Goal: Information Seeking & Learning: Check status

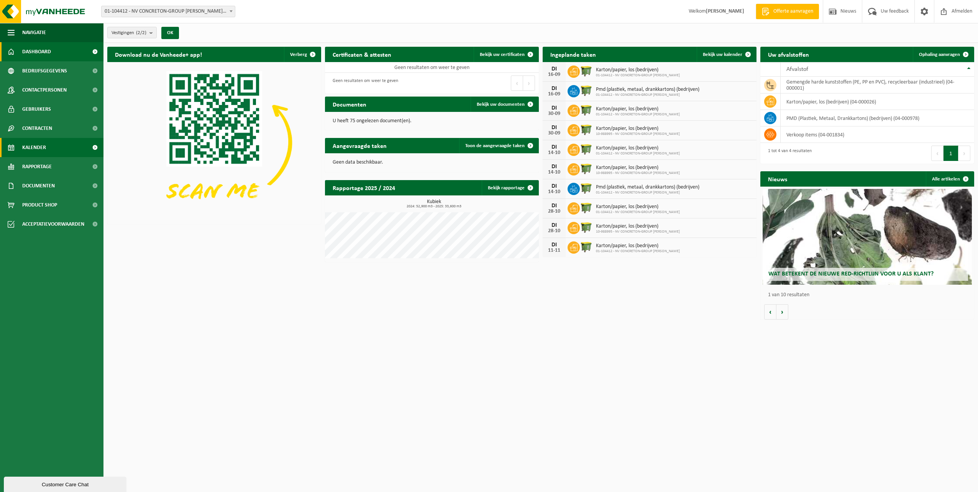
click at [33, 144] on span "Kalender" at bounding box center [34, 147] width 24 height 19
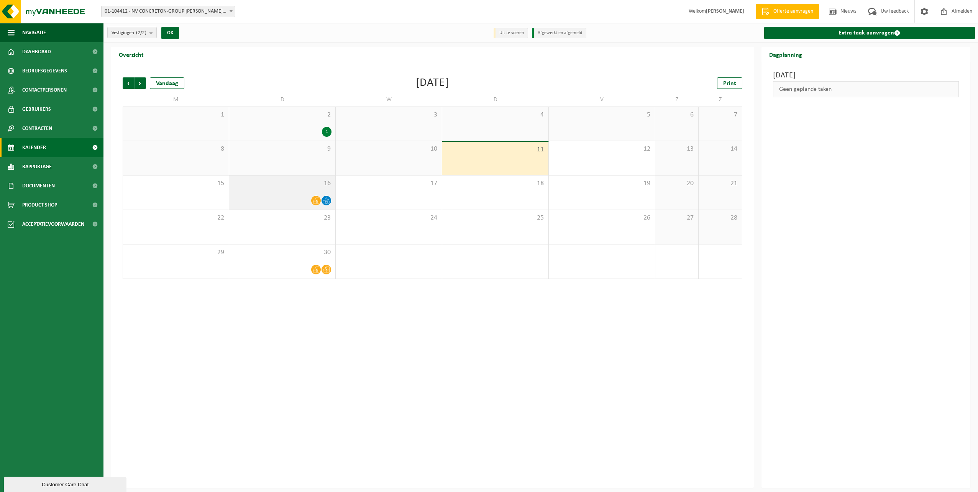
click at [292, 188] on div "16" at bounding box center [282, 192] width 106 height 34
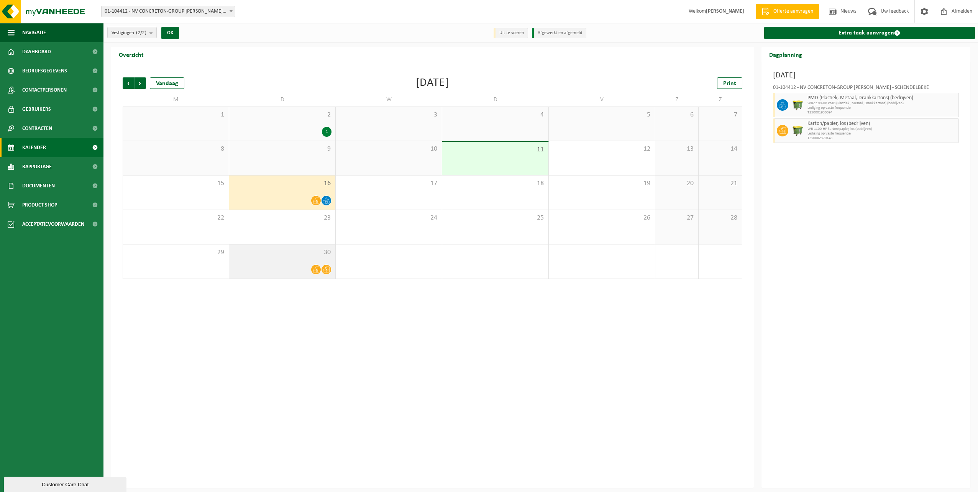
click at [289, 266] on div at bounding box center [282, 269] width 98 height 10
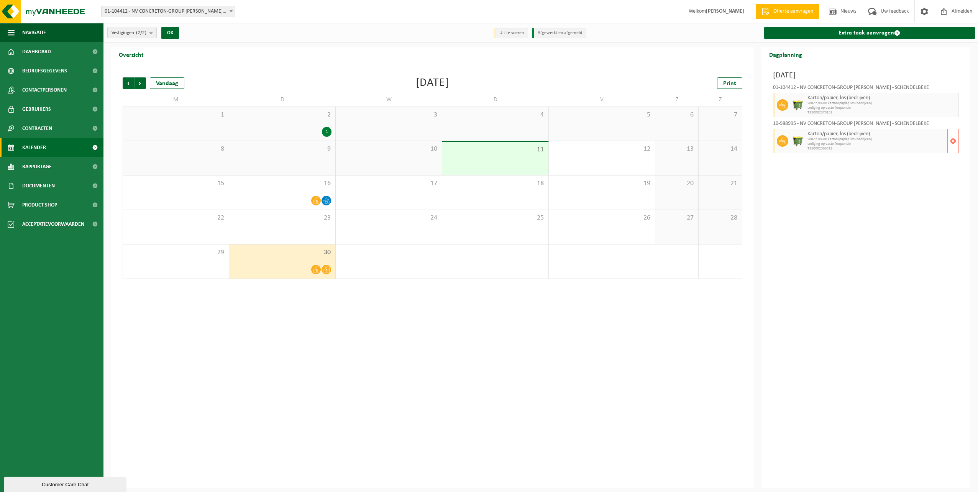
click at [828, 142] on span "Lediging op vaste frequentie" at bounding box center [876, 144] width 138 height 5
click at [50, 110] on span "Gebruikers" at bounding box center [36, 109] width 29 height 19
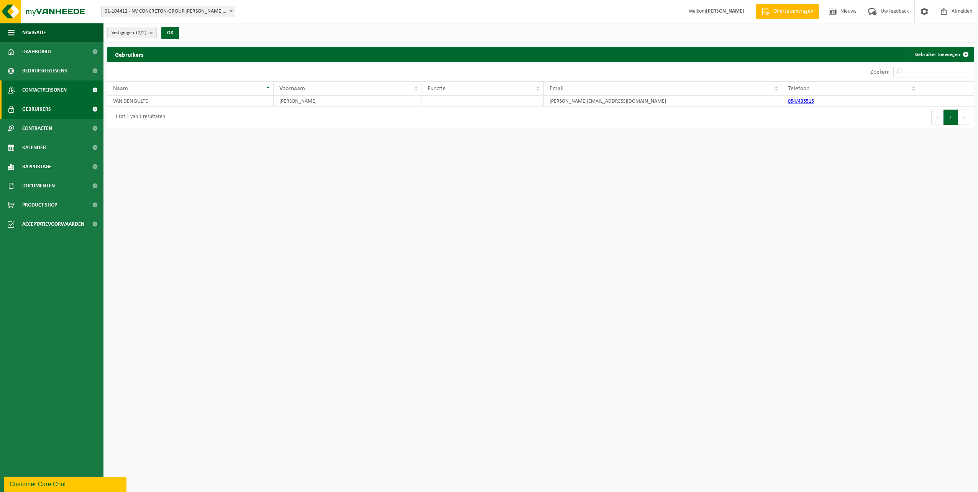
click at [43, 89] on span "Contactpersonen" at bounding box center [44, 89] width 44 height 19
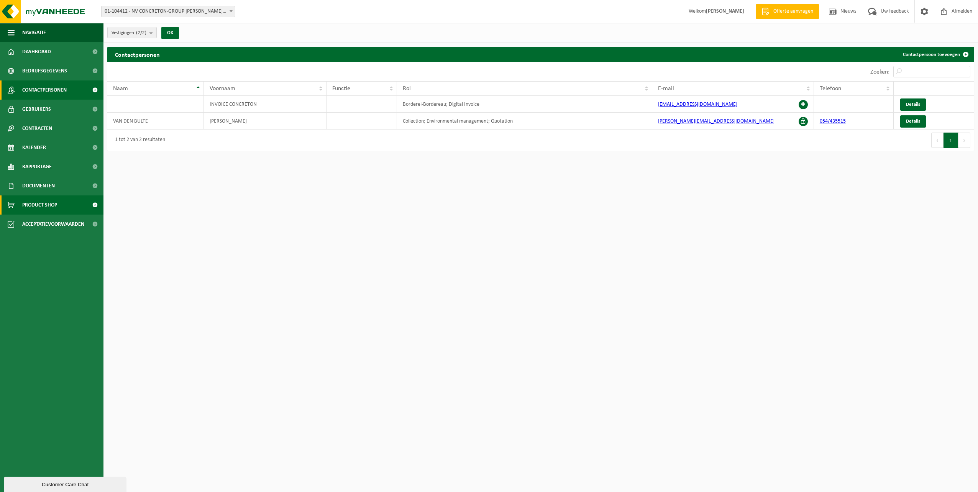
click at [41, 205] on span "Product Shop" at bounding box center [39, 204] width 35 height 19
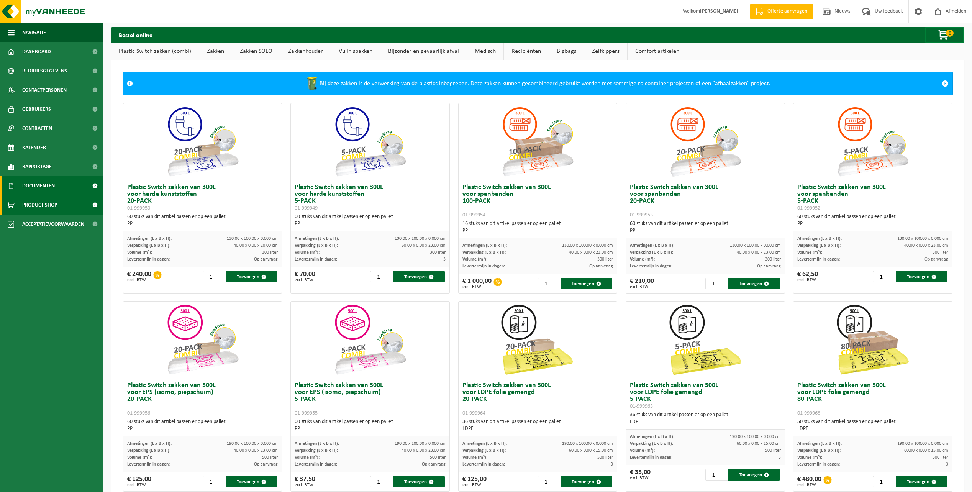
click at [46, 187] on span "Documenten" at bounding box center [38, 185] width 33 height 19
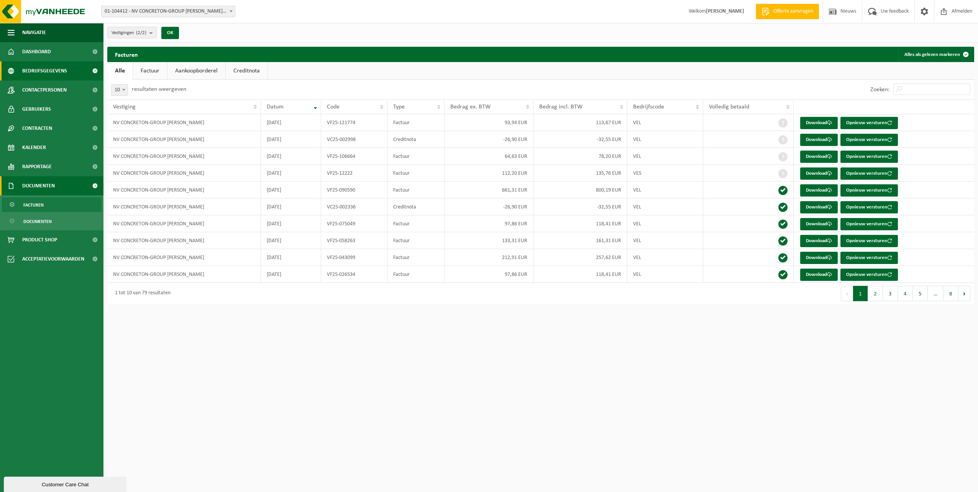
click at [47, 71] on span "Bedrijfsgegevens" at bounding box center [44, 70] width 45 height 19
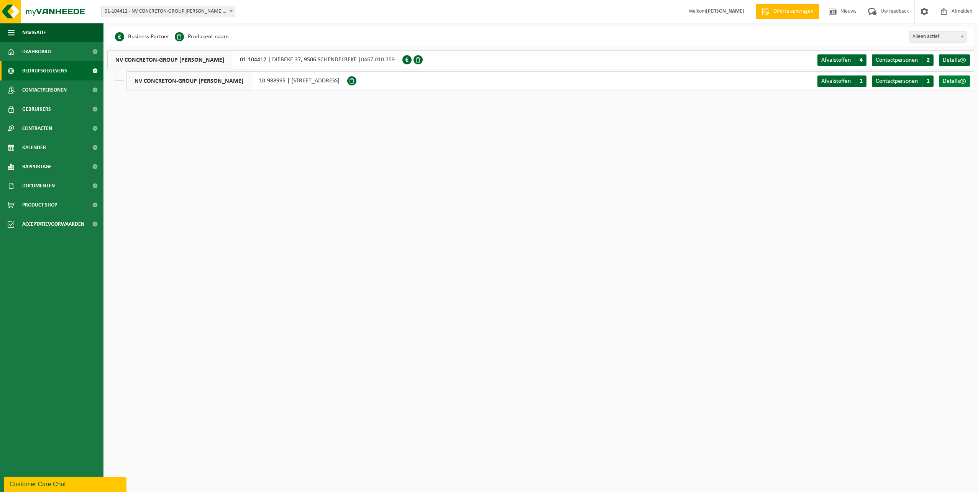
click at [947, 80] on span "Details" at bounding box center [951, 81] width 17 height 6
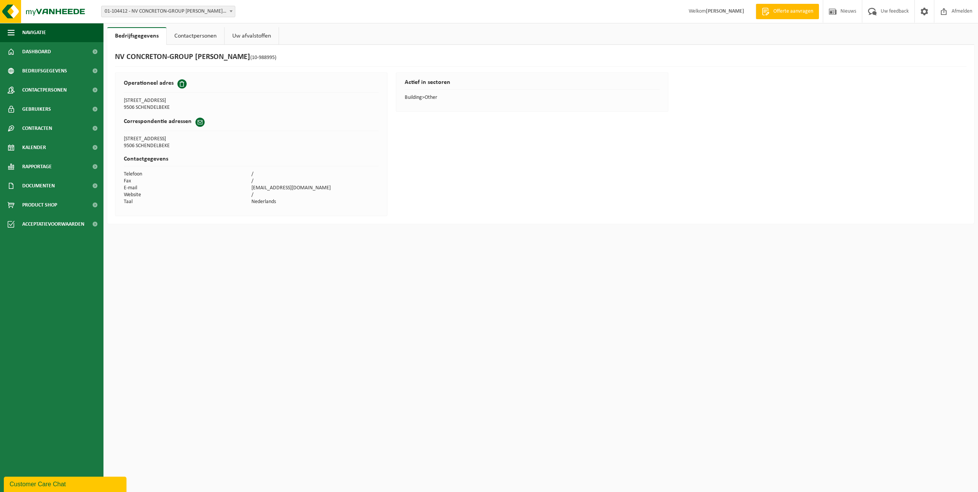
click at [251, 36] on link "Uw afvalstoffen" at bounding box center [252, 36] width 54 height 18
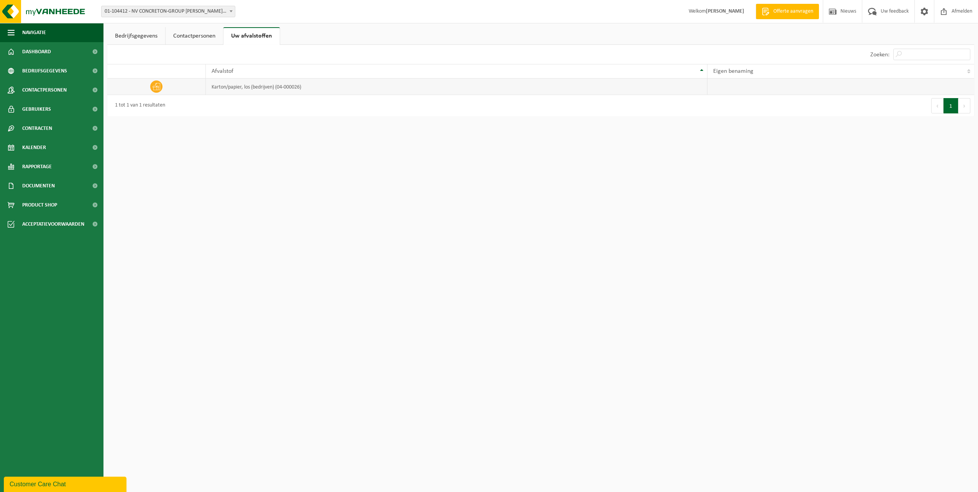
click at [307, 87] on td "karton/papier, los (bedrijven) (04-000026)" at bounding box center [457, 87] width 502 height 16
click at [730, 86] on td at bounding box center [840, 87] width 267 height 16
click at [199, 39] on link "Contactpersonen" at bounding box center [194, 36] width 57 height 18
click at [139, 34] on link "Bedrijfsgegevens" at bounding box center [136, 36] width 58 height 18
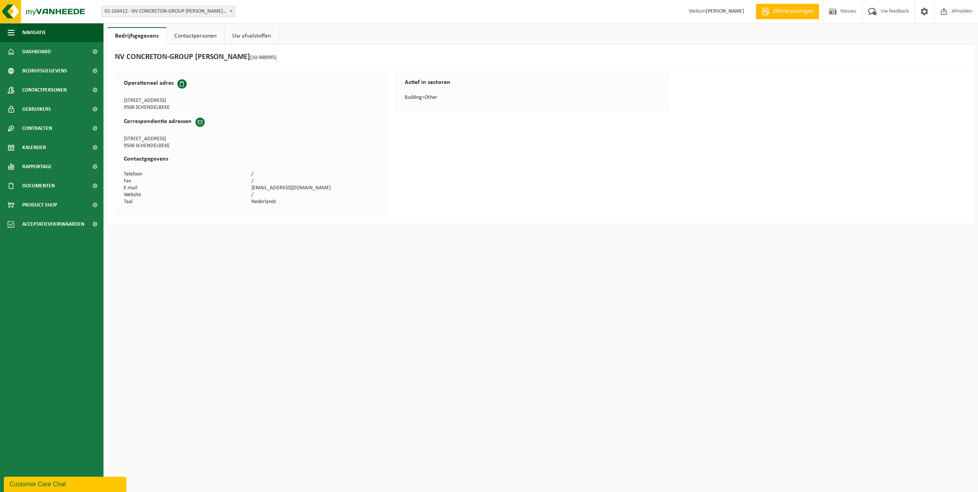
click at [195, 38] on link "Contactpersonen" at bounding box center [195, 36] width 57 height 18
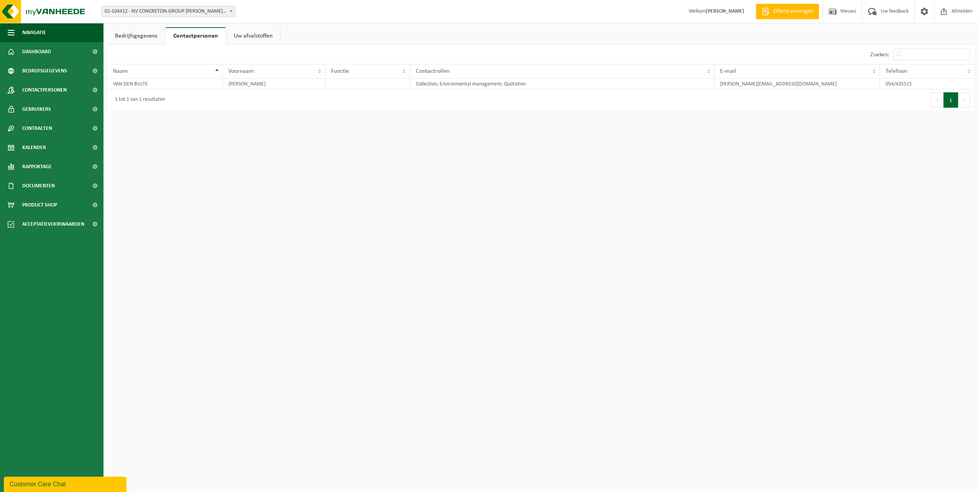
click at [247, 37] on link "Uw afvalstoffen" at bounding box center [253, 36] width 54 height 18
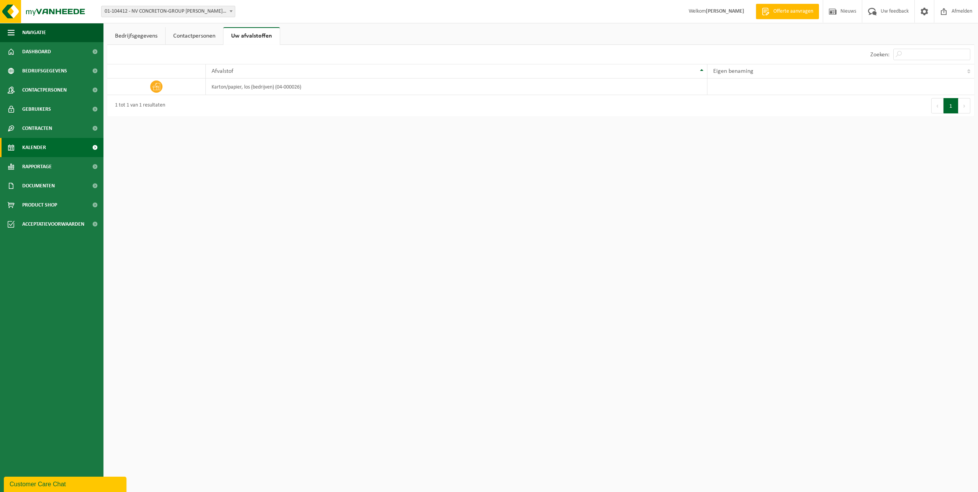
click at [40, 146] on span "Kalender" at bounding box center [34, 147] width 24 height 19
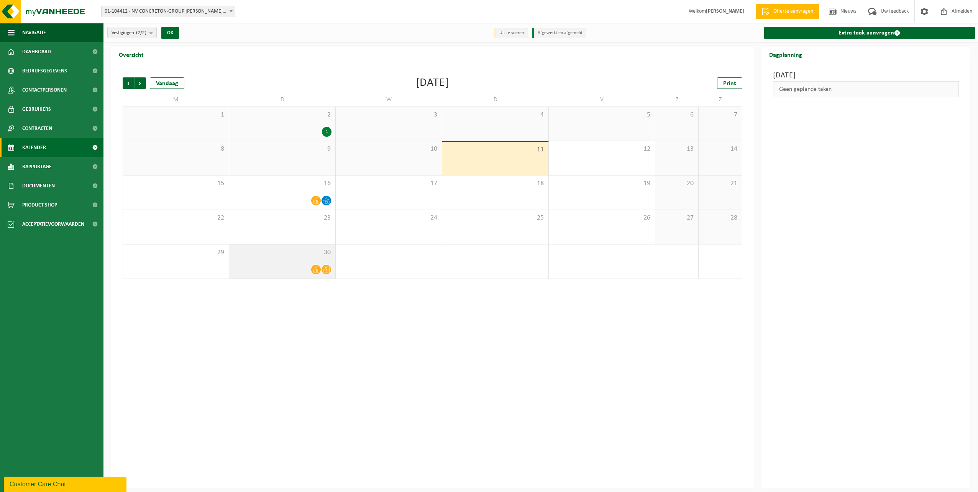
click at [318, 261] on div "30" at bounding box center [282, 261] width 106 height 34
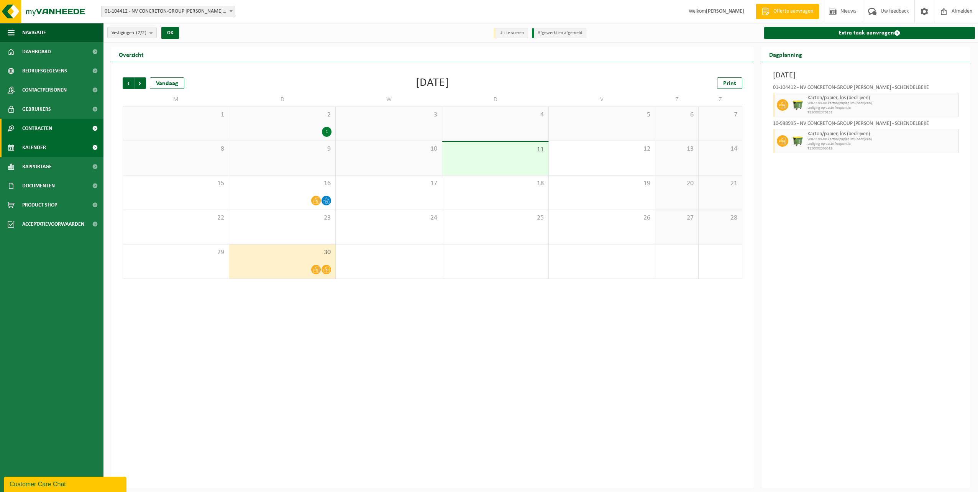
click at [41, 128] on span "Contracten" at bounding box center [37, 128] width 30 height 19
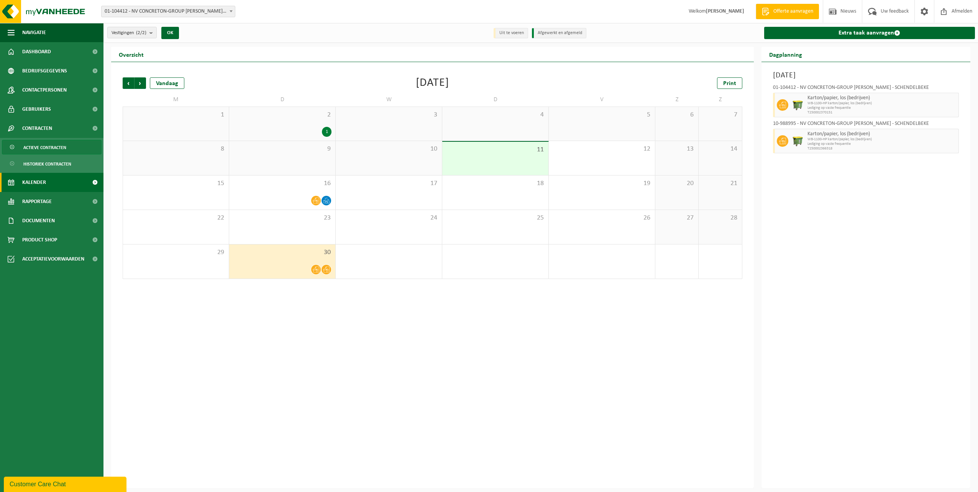
click at [51, 150] on span "Actieve contracten" at bounding box center [44, 147] width 43 height 15
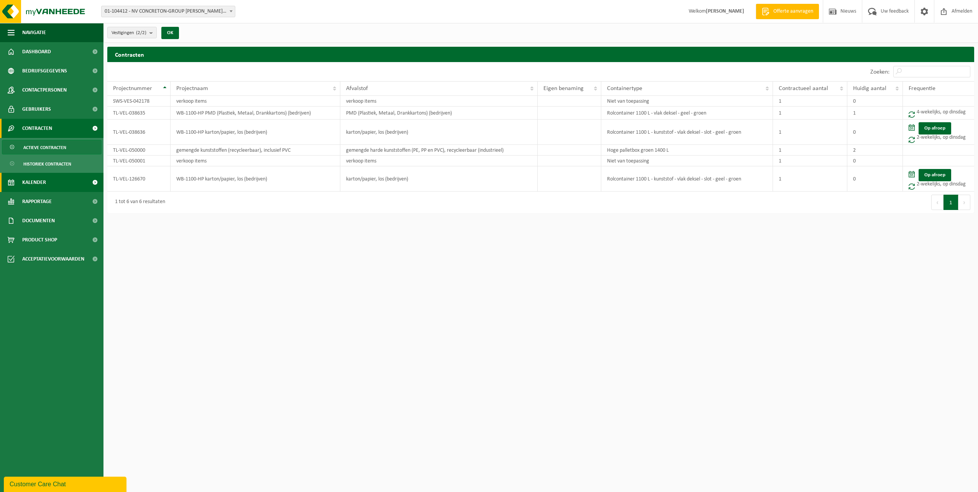
click at [40, 183] on span "Kalender" at bounding box center [34, 182] width 24 height 19
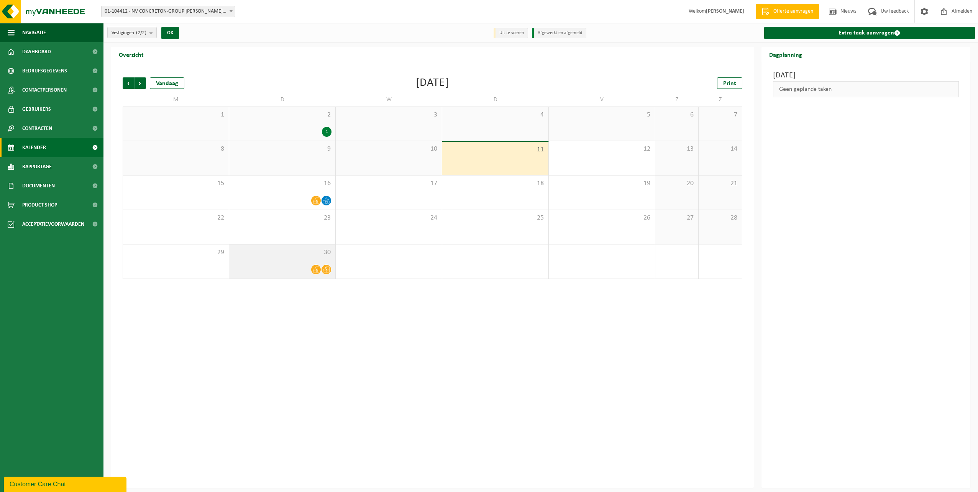
click at [317, 255] on span "30" at bounding box center [282, 252] width 98 height 8
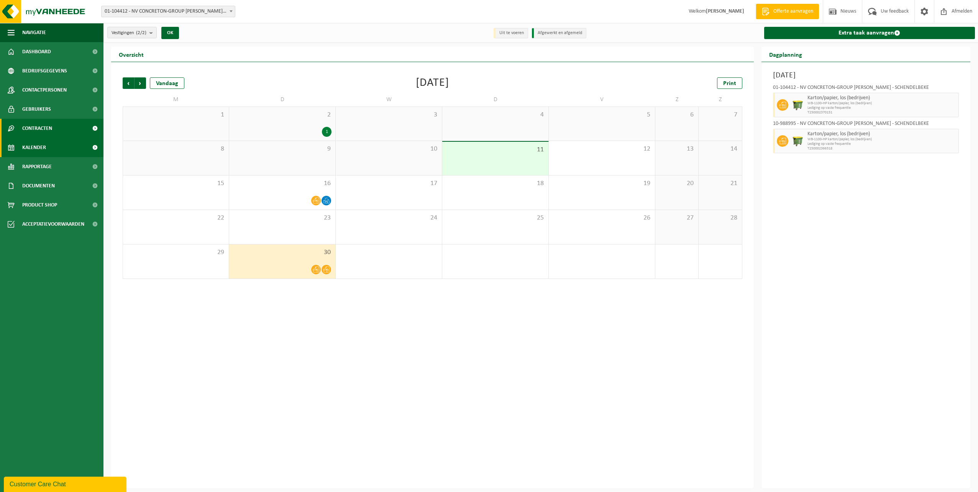
click at [32, 125] on span "Contracten" at bounding box center [37, 128] width 30 height 19
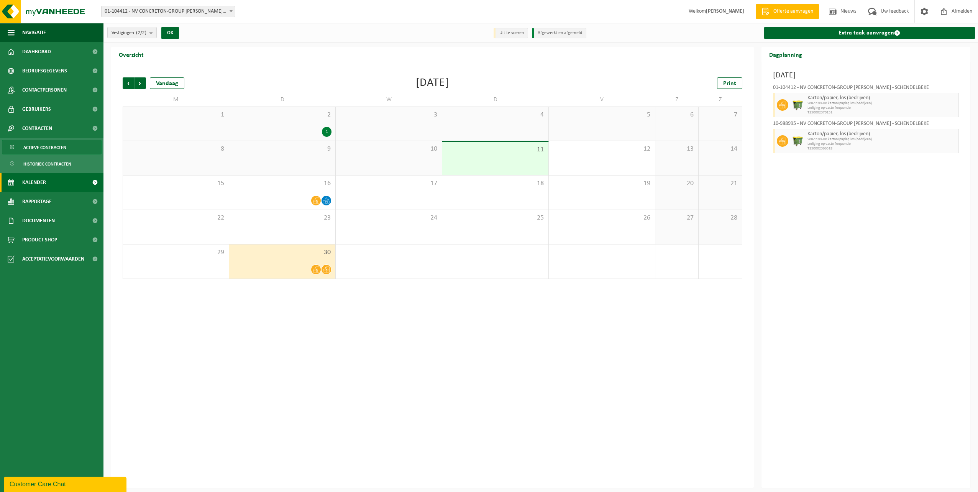
click at [44, 144] on span "Actieve contracten" at bounding box center [44, 147] width 43 height 15
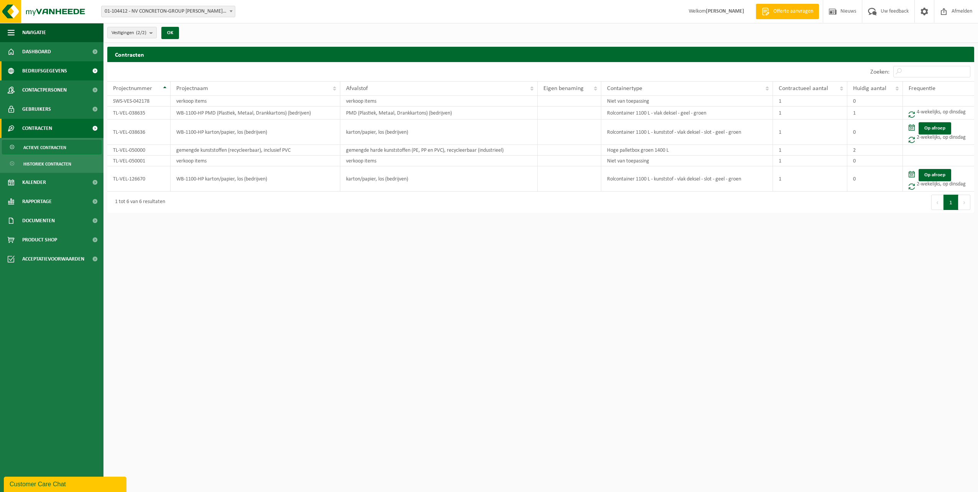
click at [46, 69] on span "Bedrijfsgegevens" at bounding box center [44, 70] width 45 height 19
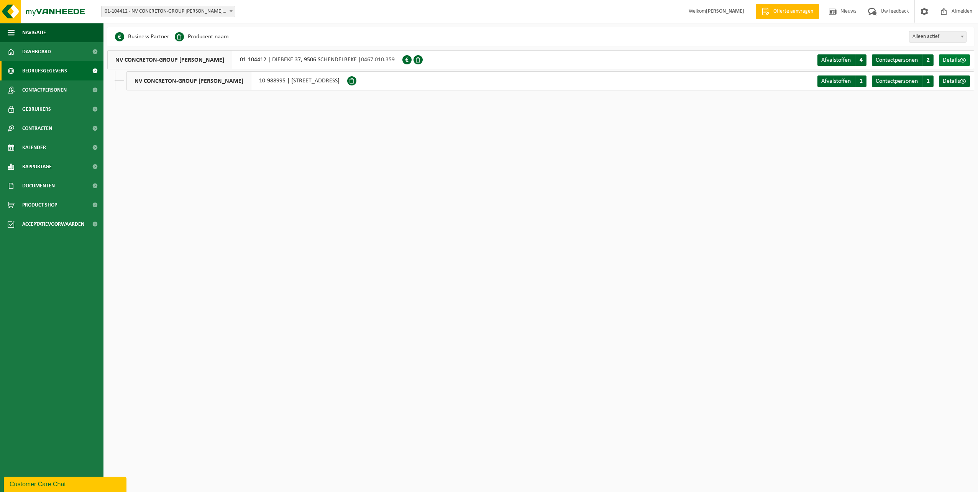
click at [959, 60] on span "Details" at bounding box center [951, 60] width 17 height 6
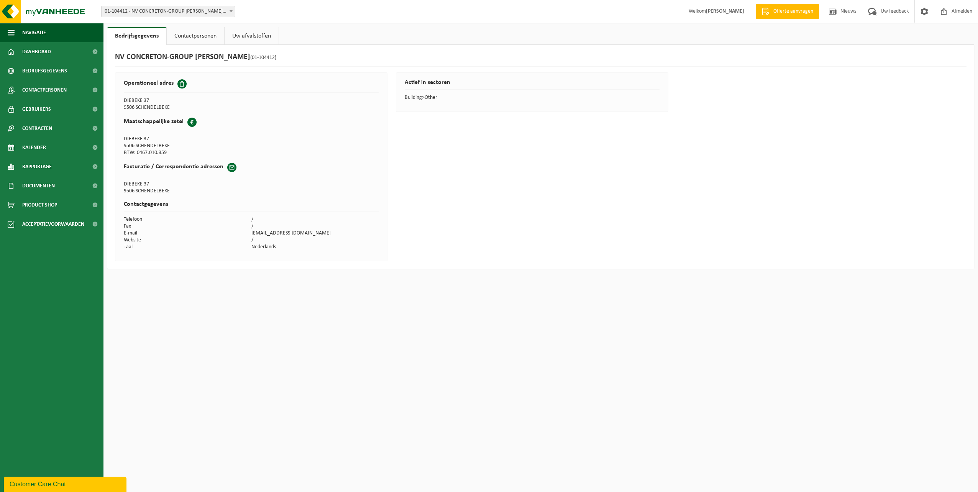
click at [253, 36] on link "Uw afvalstoffen" at bounding box center [252, 36] width 54 height 18
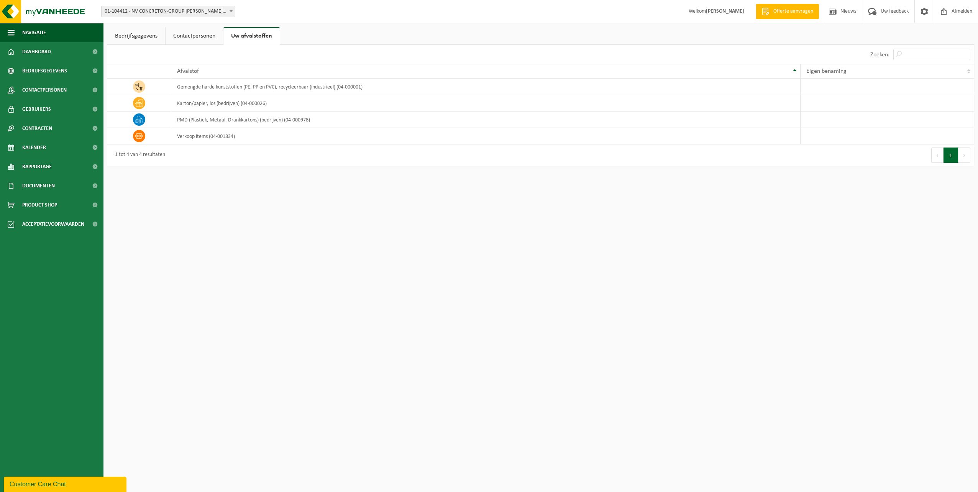
click at [138, 34] on link "Bedrijfsgegevens" at bounding box center [136, 36] width 58 height 18
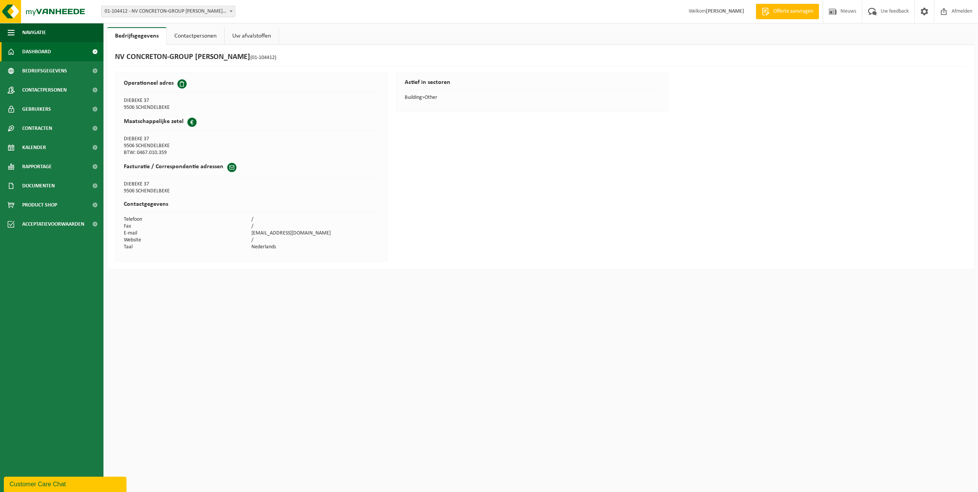
click at [52, 51] on link "Dashboard" at bounding box center [51, 51] width 103 height 19
